Goal: Information Seeking & Learning: Learn about a topic

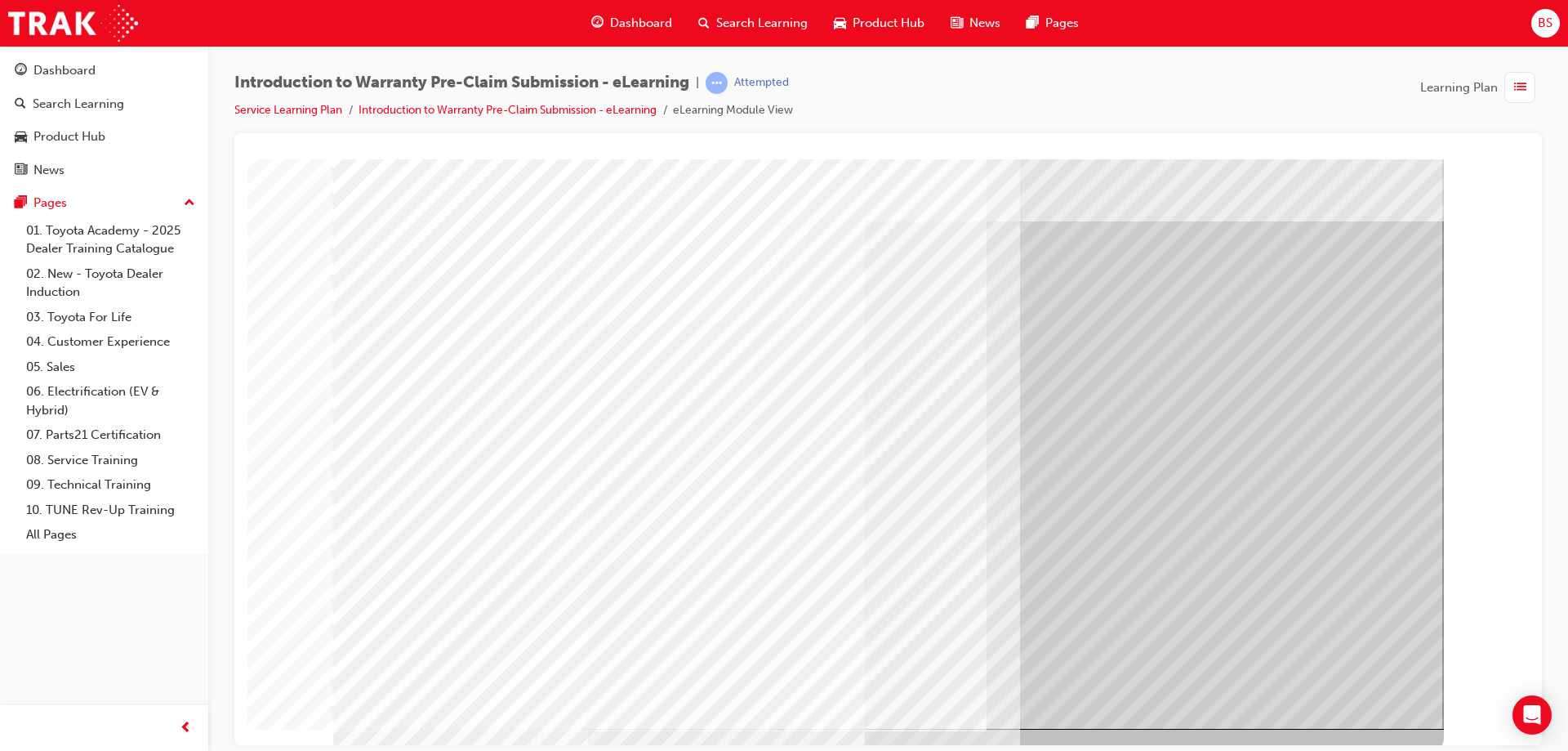
scroll to position [27, 0]
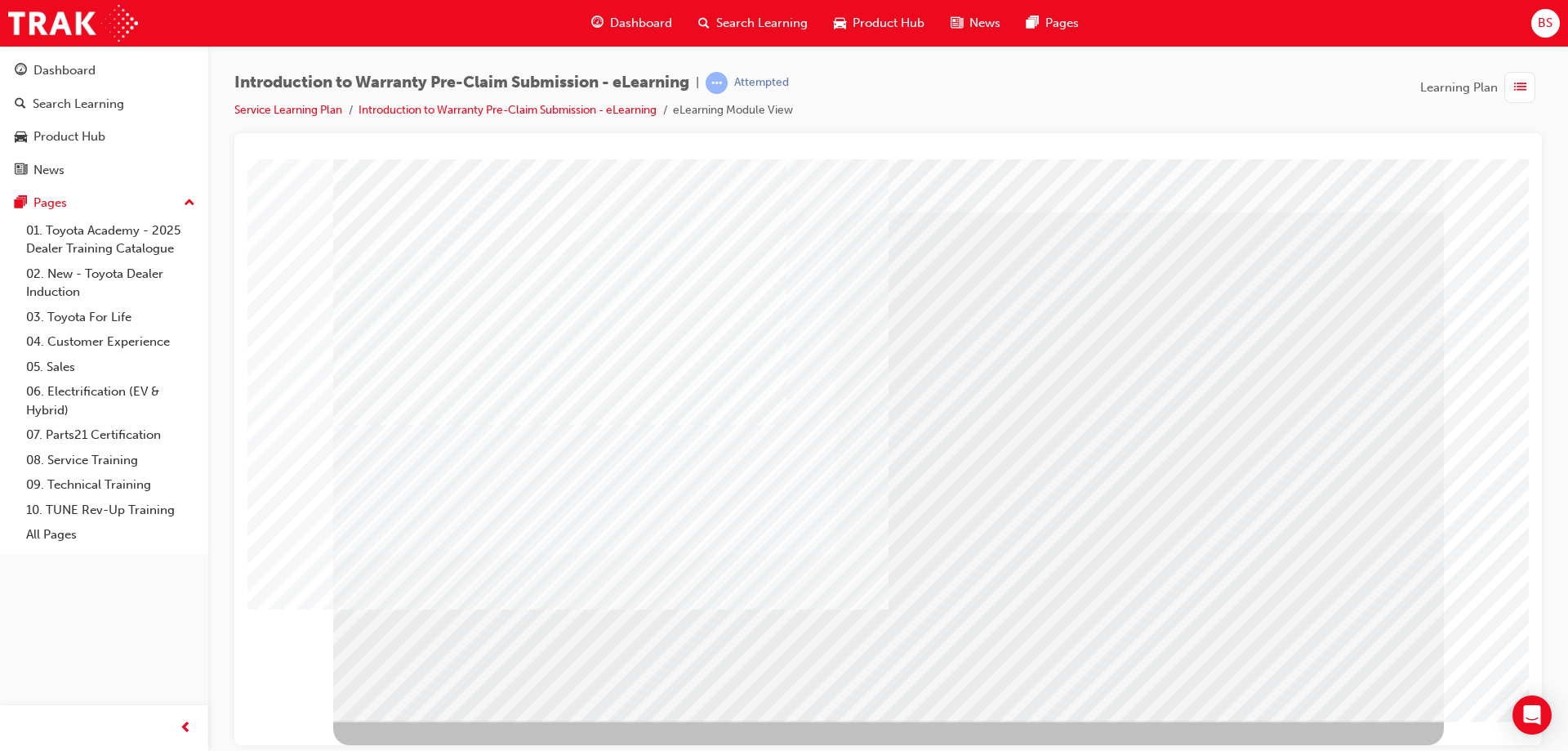
scroll to position [0, 0]
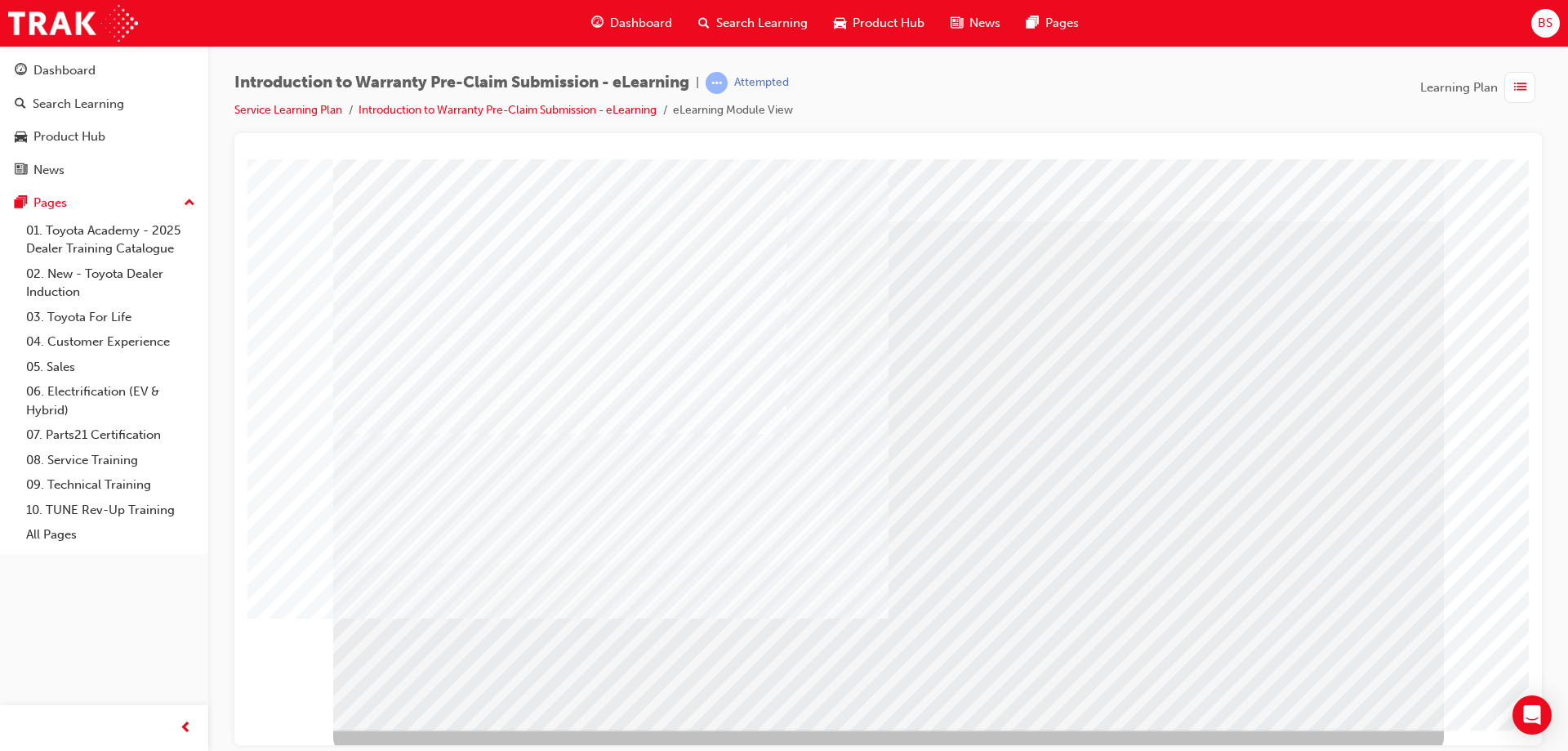
scroll to position [27, 0]
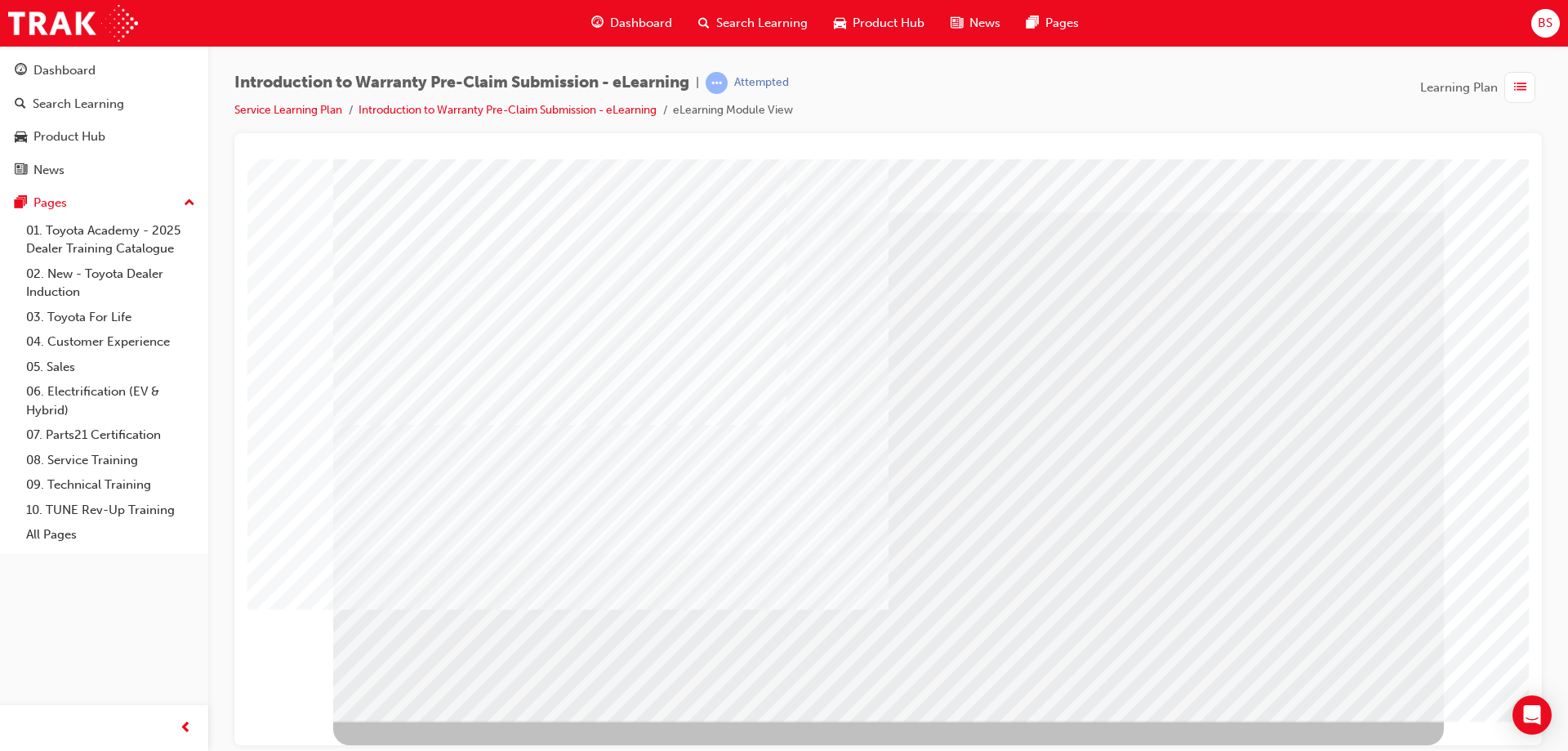
drag, startPoint x: 1350, startPoint y: 685, endPoint x: 1336, endPoint y: 678, distance: 15.7
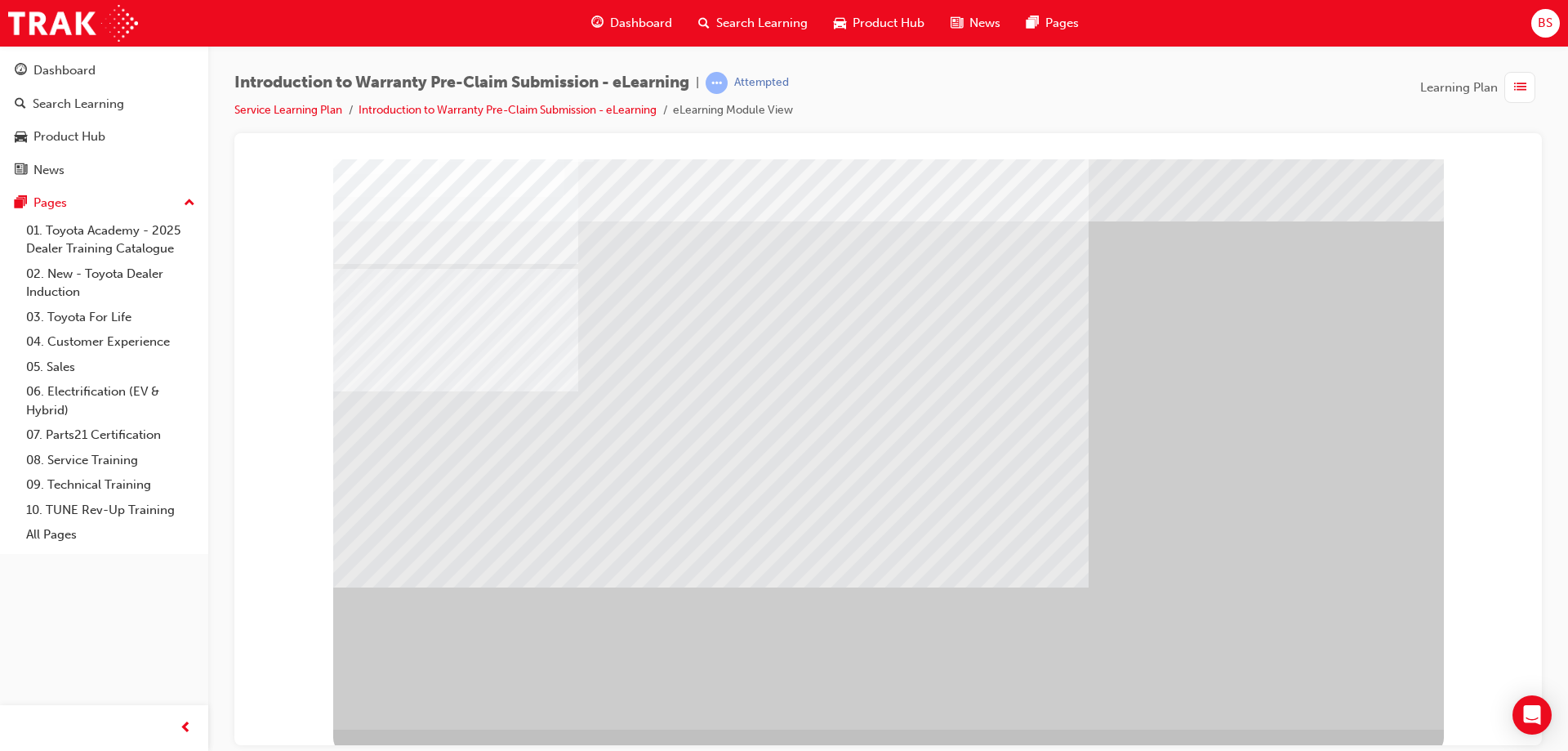
scroll to position [27, 0]
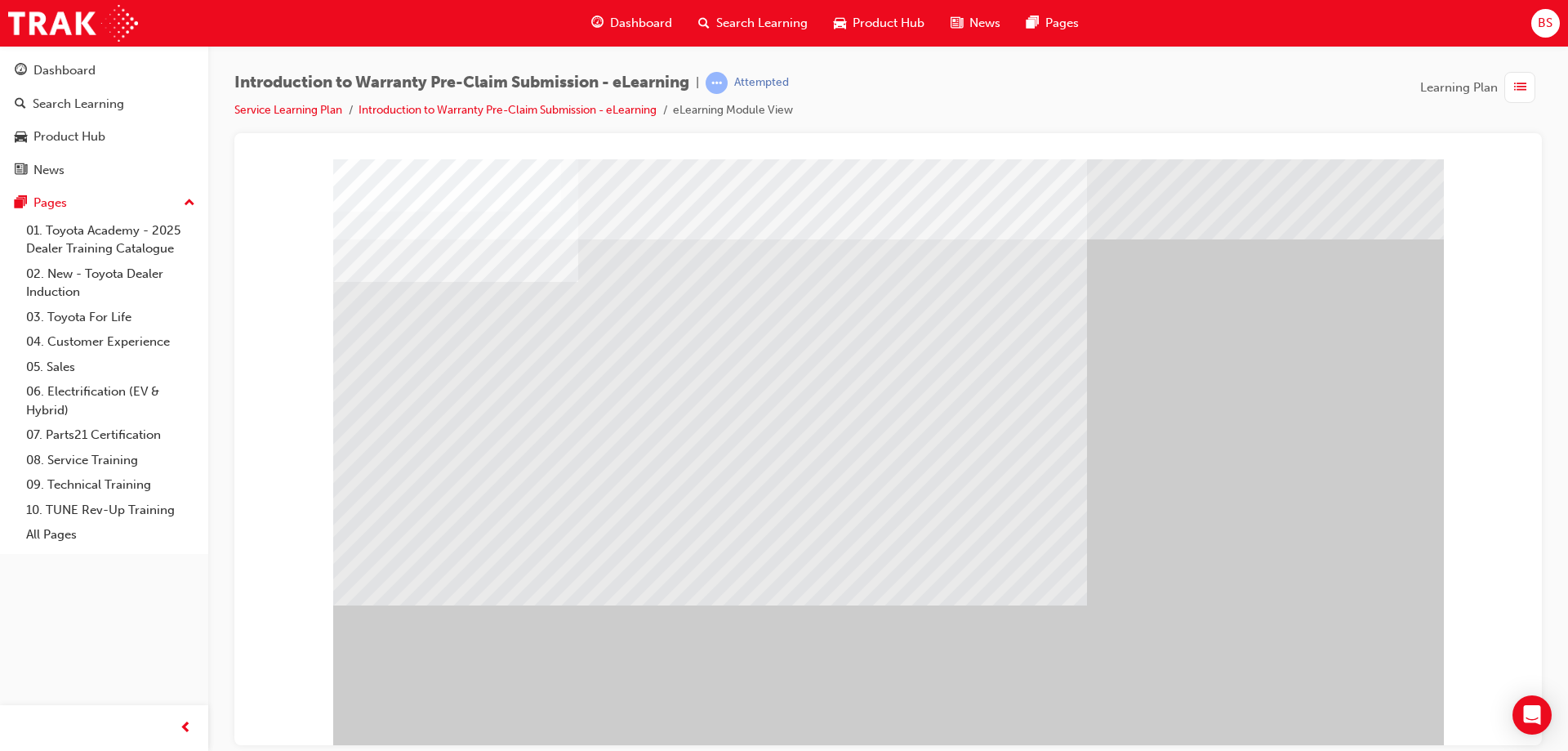
click at [464, 594] on div "" at bounding box center [888, 452] width 1111 height 588
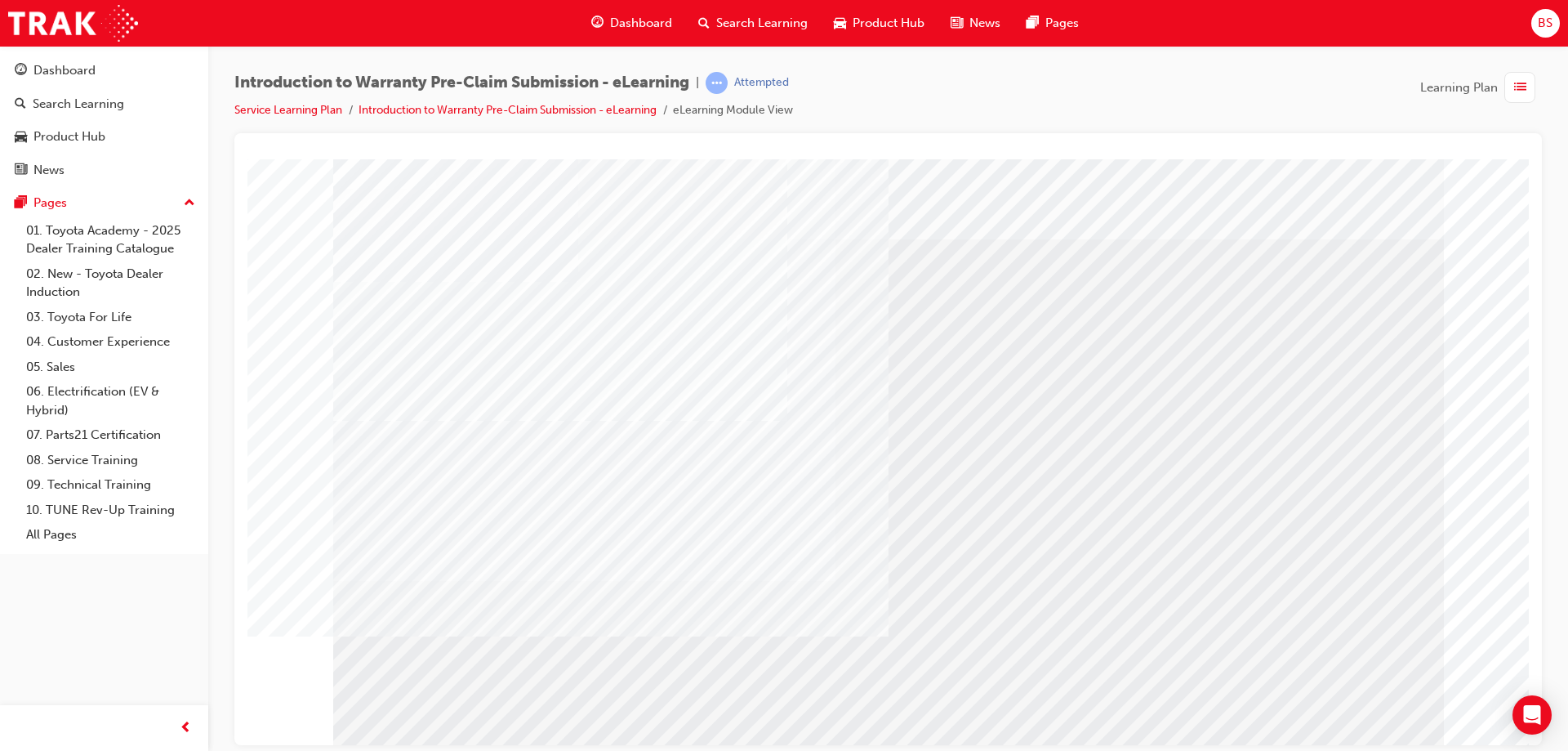
click at [1335, 706] on div at bounding box center [888, 452] width 1111 height 588
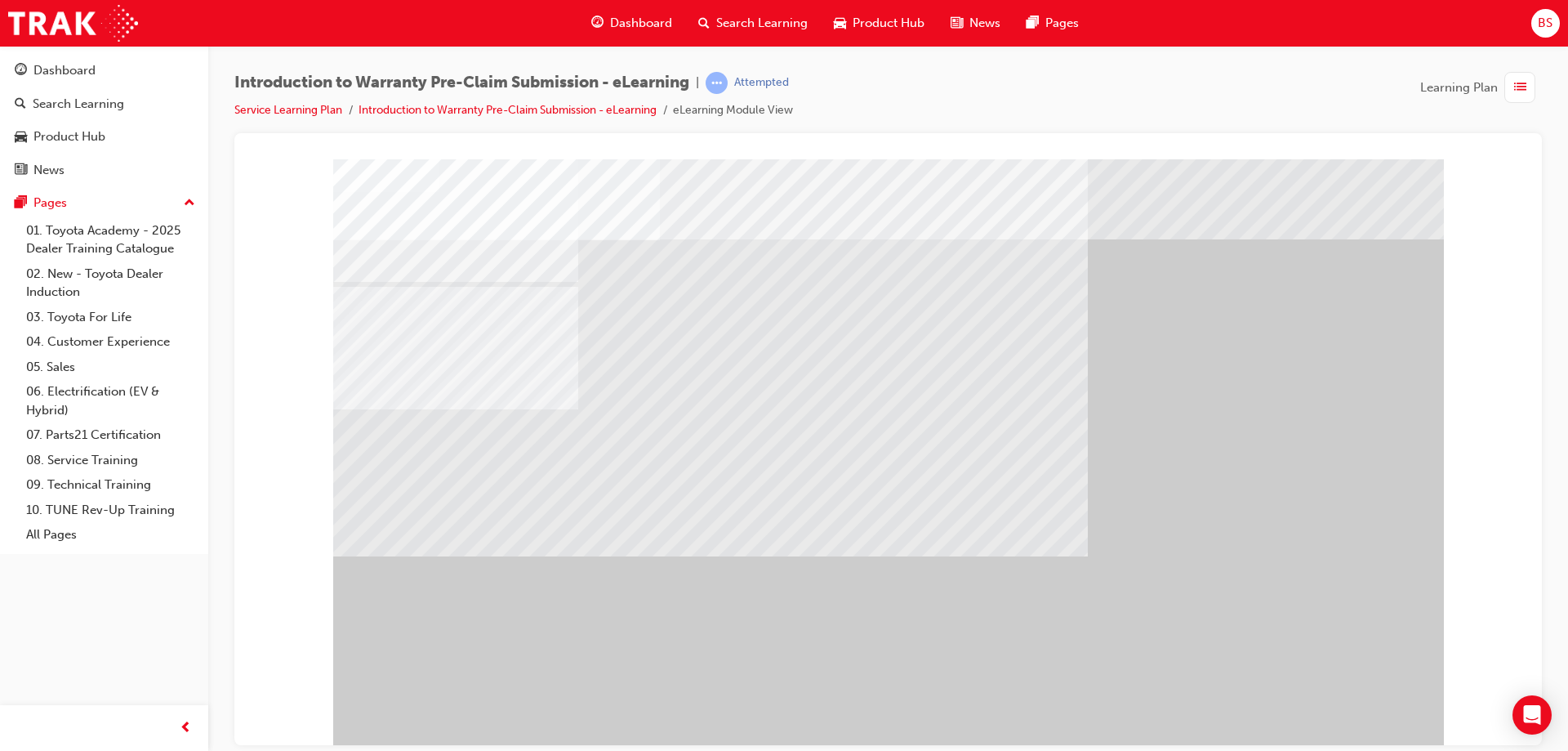
click at [1081, 650] on div "" at bounding box center [888, 452] width 1111 height 588
